Goal: Find specific page/section: Find specific page/section

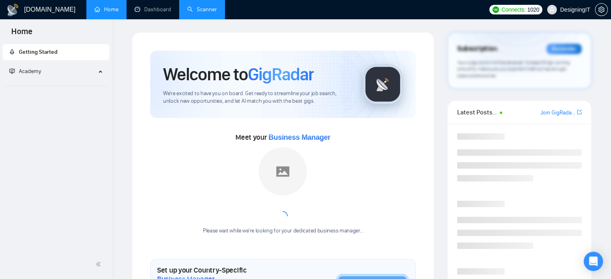
drag, startPoint x: 0, startPoint y: 0, endPoint x: 209, endPoint y: 14, distance: 209.0
click at [209, 13] on link "Scanner" at bounding box center [202, 9] width 30 height 7
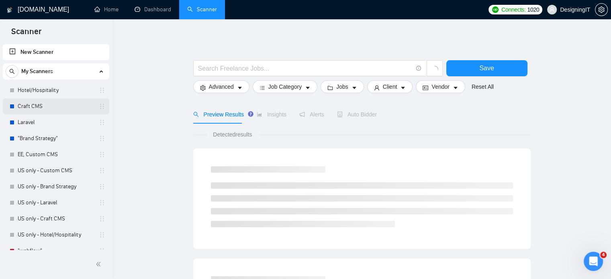
click at [45, 102] on link "Craft CMS" at bounding box center [56, 106] width 76 height 16
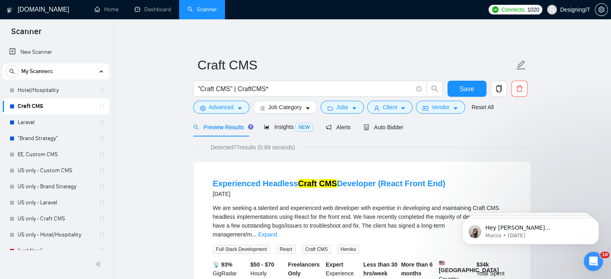
click at [43, 98] on link "Craft CMS" at bounding box center [56, 106] width 76 height 16
click at [39, 85] on link "Hotel/Hospitality" at bounding box center [56, 90] width 76 height 16
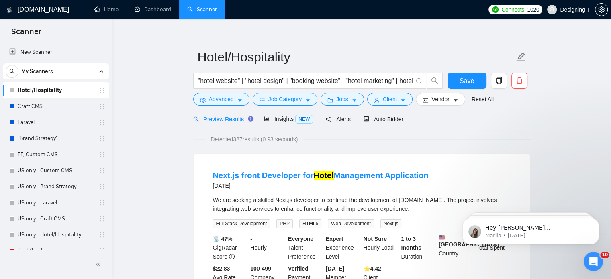
scroll to position [8, 0]
click at [53, 139] on link ""Brand Strategy"" at bounding box center [56, 139] width 76 height 16
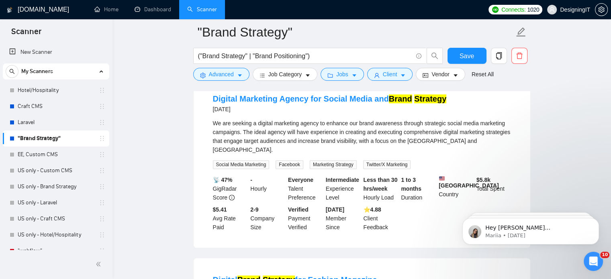
scroll to position [820, 0]
click at [29, 155] on link "EE, Custom CMS" at bounding box center [56, 155] width 76 height 16
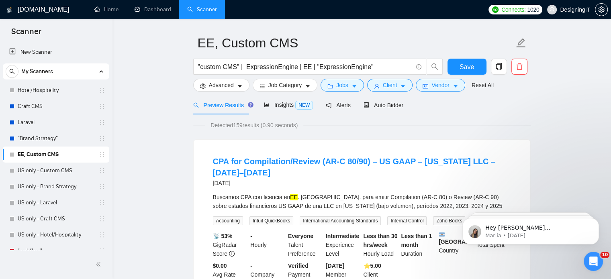
scroll to position [22, 0]
click at [38, 171] on link "US only - Custom CMS" at bounding box center [56, 171] width 76 height 16
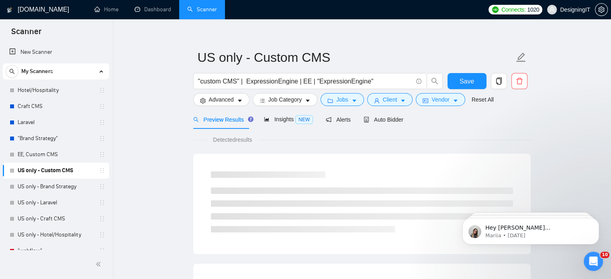
scroll to position [22, 0]
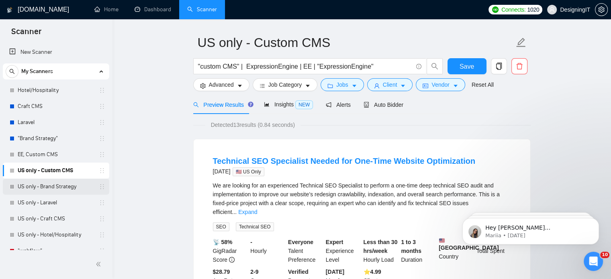
click at [29, 186] on link "US only - Brand Strategy" at bounding box center [56, 187] width 76 height 16
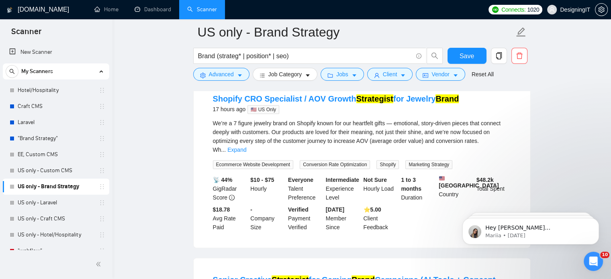
scroll to position [263, 0]
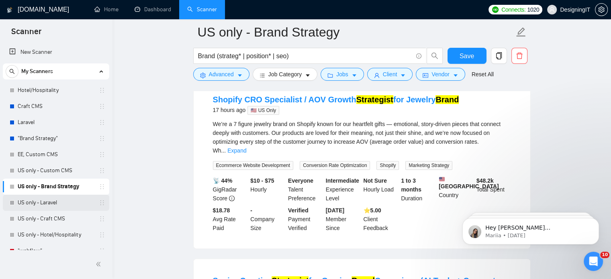
click at [51, 202] on link "US only - Laravel" at bounding box center [56, 203] width 76 height 16
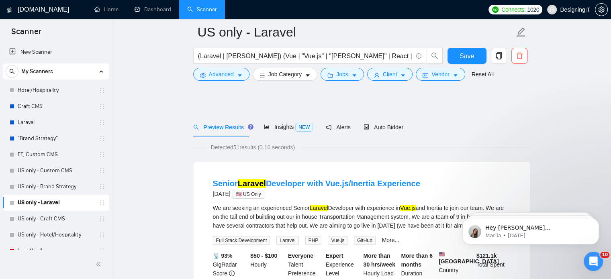
scroll to position [40, 0]
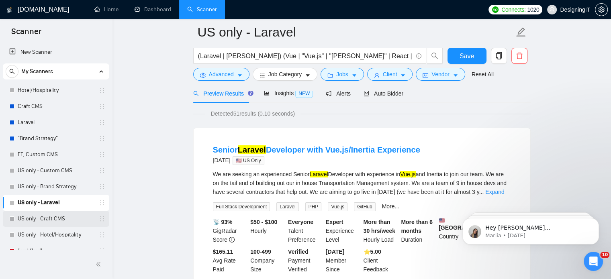
click at [37, 216] on link "US only - Craft CMS" at bounding box center [56, 219] width 76 height 16
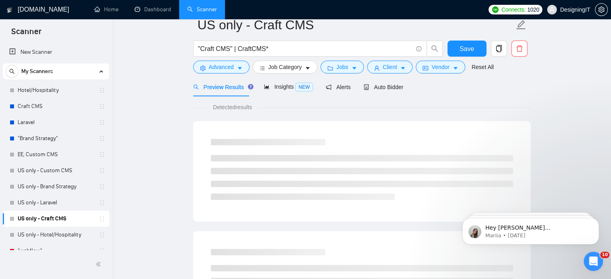
scroll to position [14, 0]
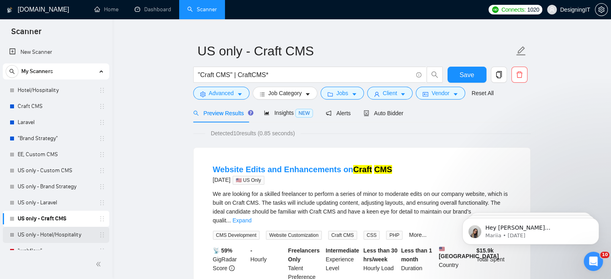
click at [31, 233] on link "US only - Hotel/Hospitality" at bounding box center [56, 235] width 76 height 16
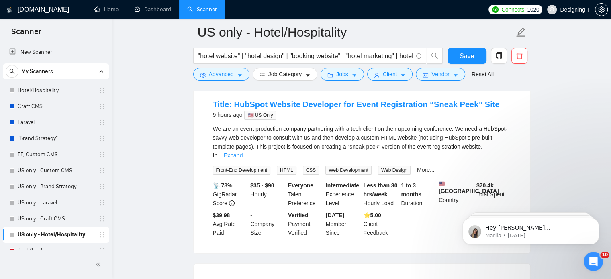
scroll to position [88, 0]
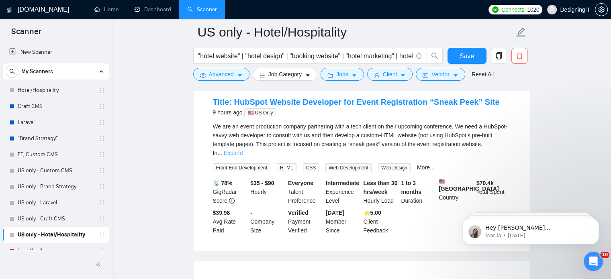
click at [243, 150] on link "Expand" at bounding box center [233, 153] width 19 height 6
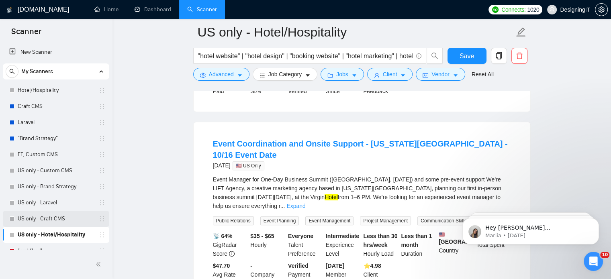
scroll to position [41, 0]
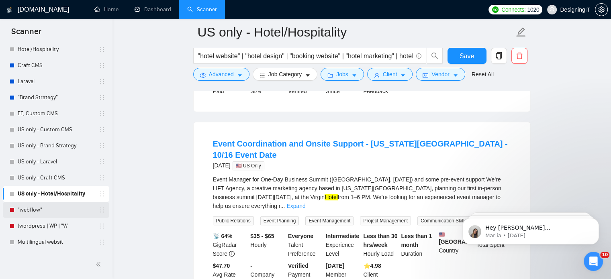
click at [35, 212] on link ""webflow"" at bounding box center [56, 210] width 76 height 16
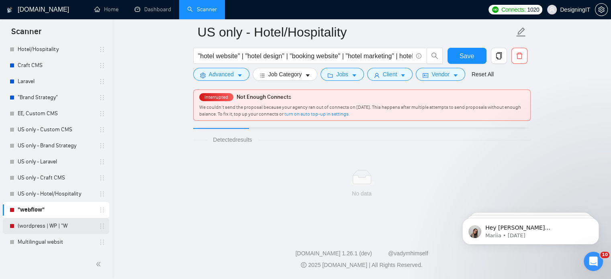
scroll to position [14, 0]
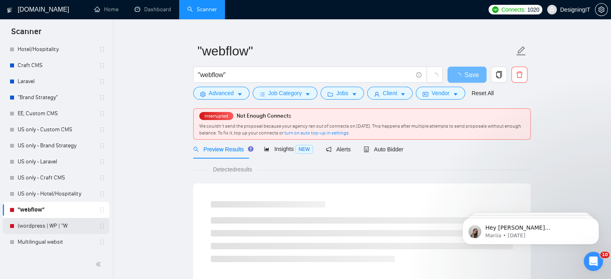
click at [33, 227] on link "(wordpress | WP | "W" at bounding box center [56, 226] width 76 height 16
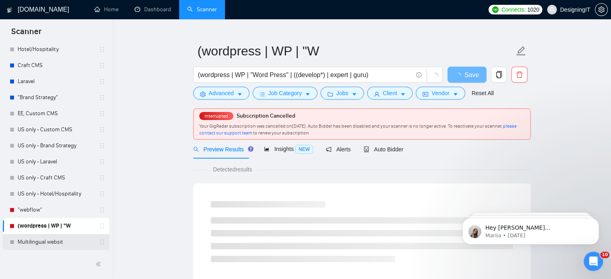
click at [38, 244] on link "Multilingual websit" at bounding box center [56, 242] width 76 height 16
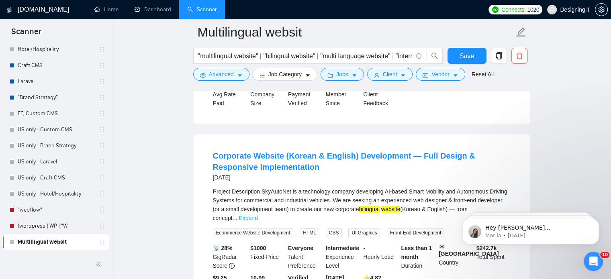
scroll to position [611, 0]
